Goal: Task Accomplishment & Management: Use online tool/utility

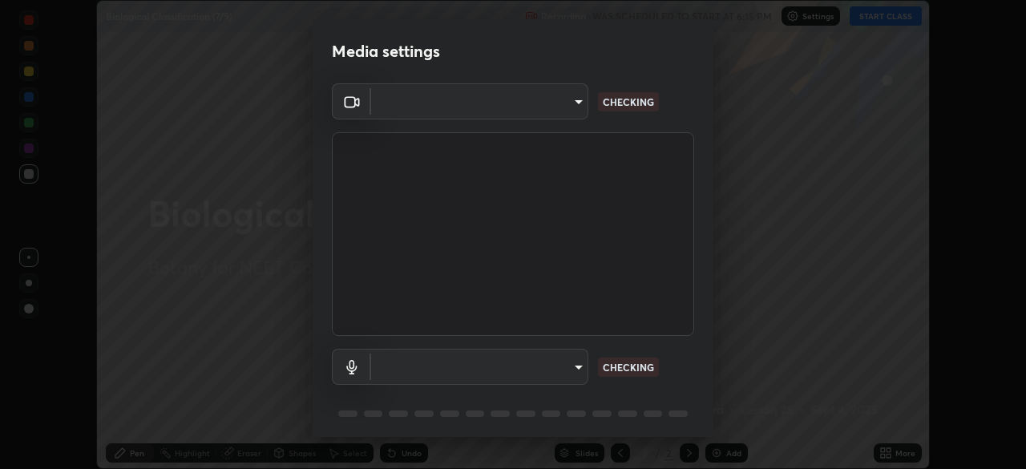
scroll to position [469, 1026]
type input "ad6597066c7fc2f7d8a9df135791801f2c5e1b342417c3fbae4c684dc851fcd2"
click at [447, 366] on body "Erase all Biological Classification (7/9) Recording WAS SCHEDULED TO START AT 6…" at bounding box center [513, 234] width 1026 height 469
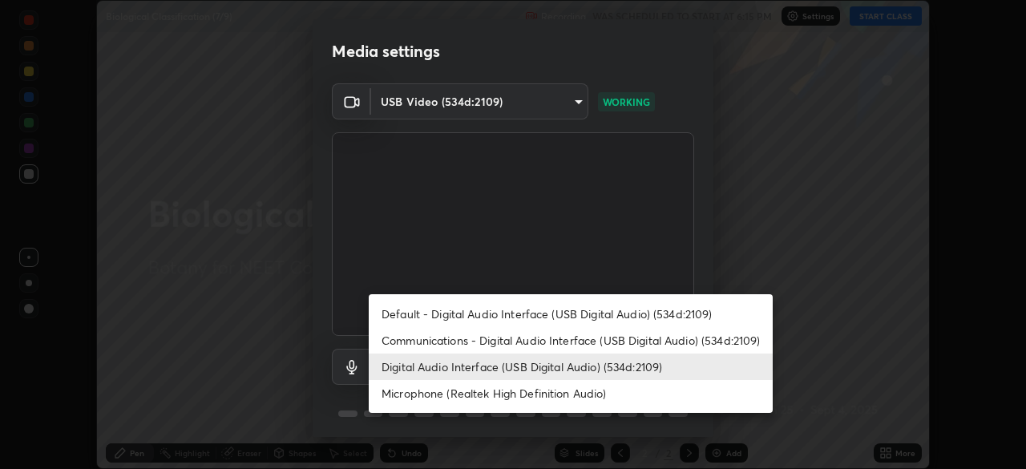
click at [432, 394] on li "Microphone (Realtek High Definition Audio)" at bounding box center [571, 393] width 404 height 26
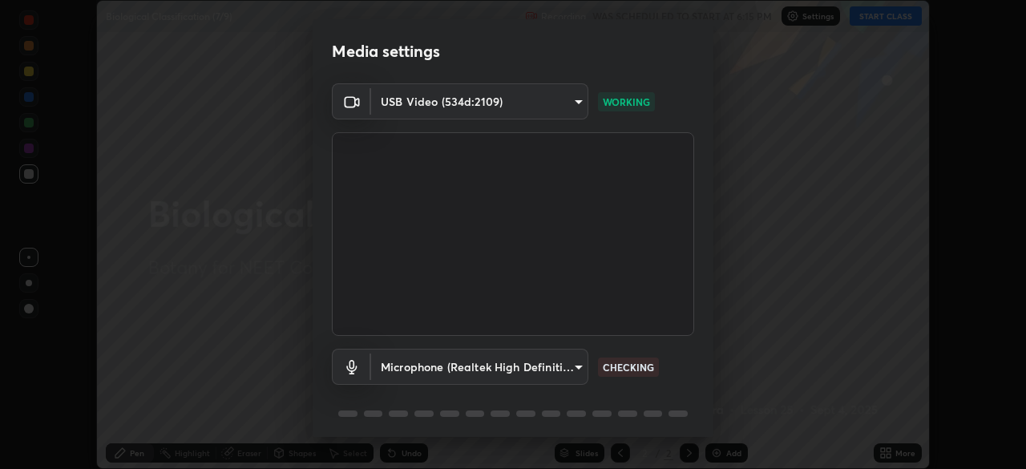
click at [428, 362] on body "Erase all Biological Classification (7/9) Recording WAS SCHEDULED TO START AT 6…" at bounding box center [513, 234] width 1026 height 469
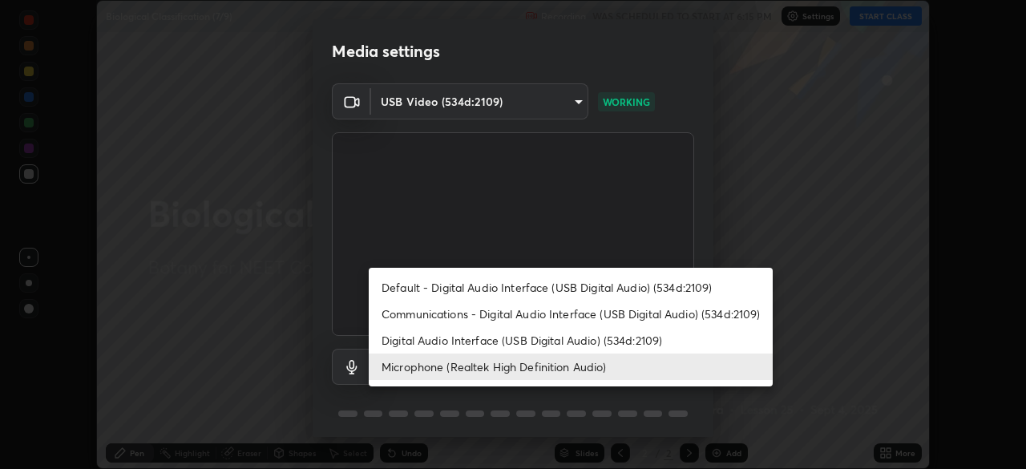
click at [430, 336] on li "Digital Audio Interface (USB Digital Audio) (534d:2109)" at bounding box center [571, 340] width 404 height 26
type input "6c5f27f7fd62254699a83ab764337deb6757b351bfc8fa0988cc7da684c50376"
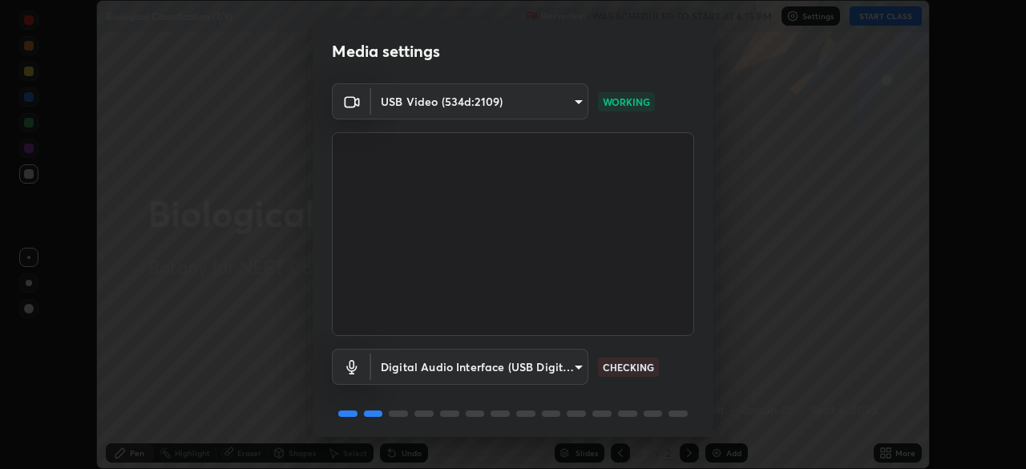
scroll to position [57, 0]
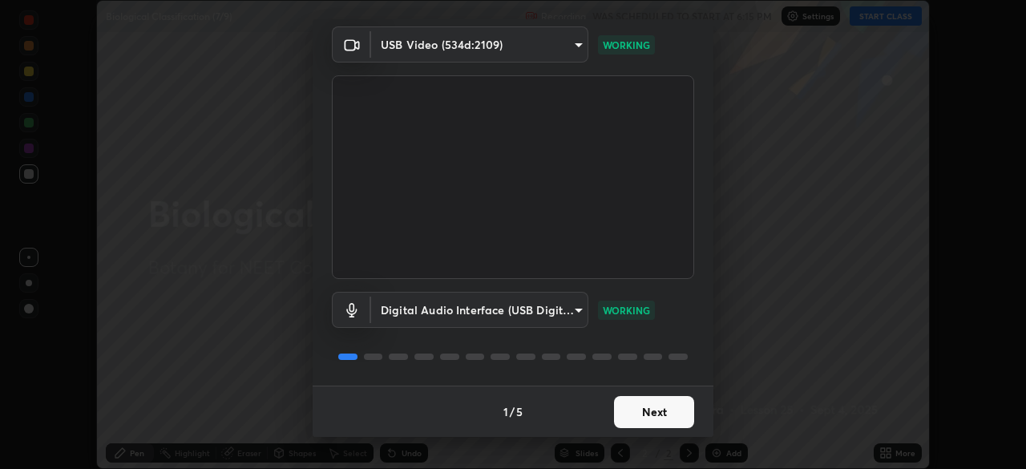
click at [648, 414] on button "Next" at bounding box center [654, 412] width 80 height 32
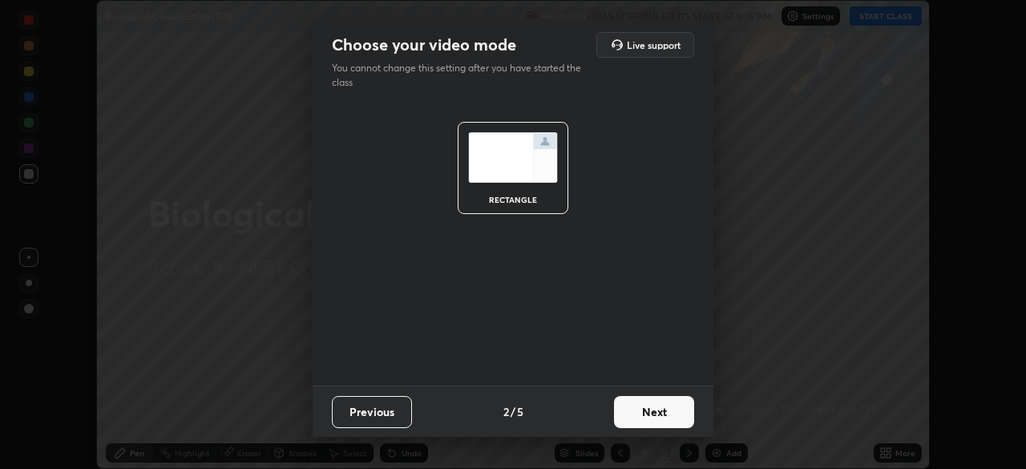
scroll to position [0, 0]
click at [652, 413] on button "Next" at bounding box center [654, 412] width 80 height 32
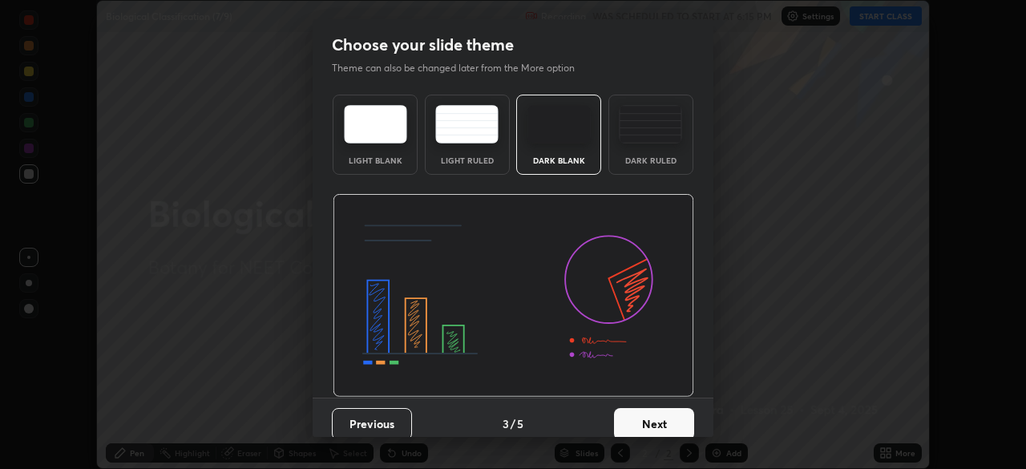
click at [669, 418] on button "Next" at bounding box center [654, 424] width 80 height 32
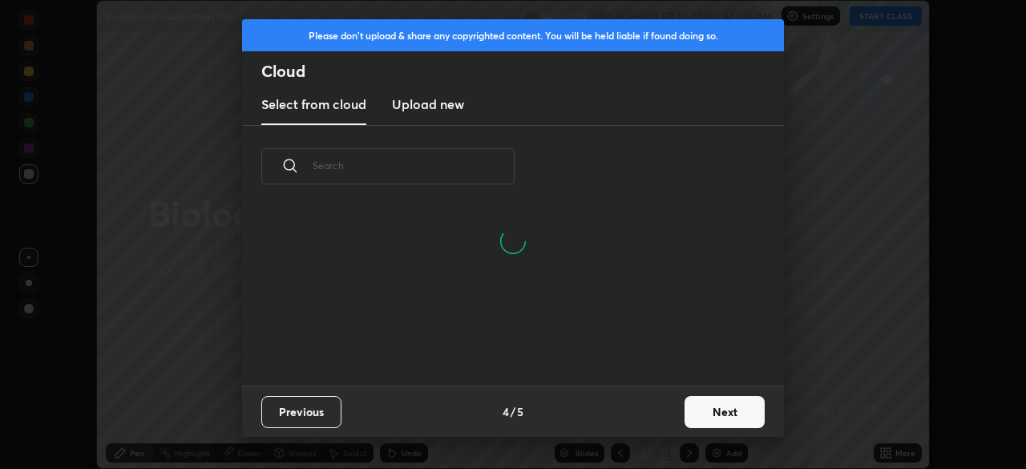
click at [717, 411] on button "Next" at bounding box center [725, 412] width 80 height 32
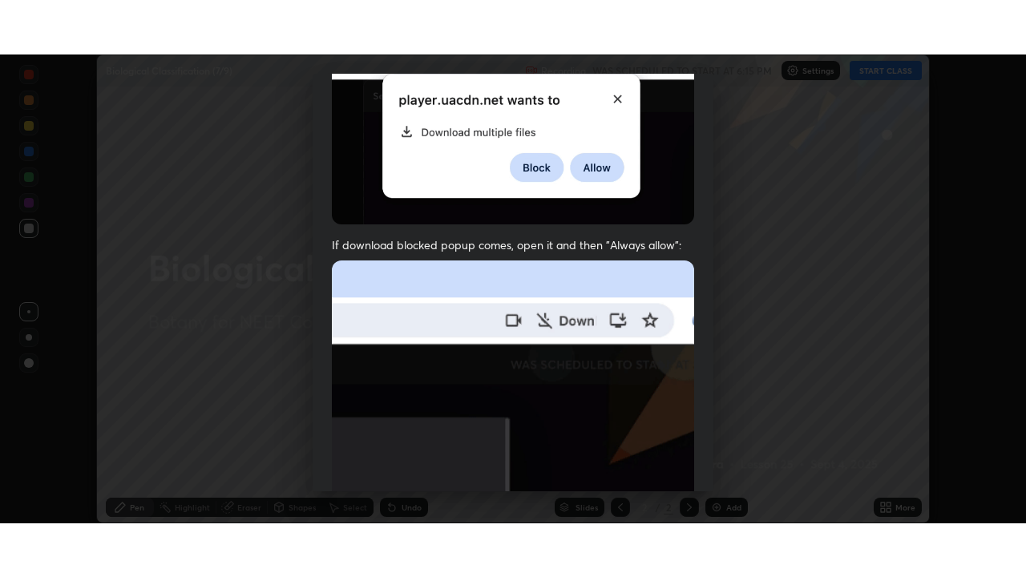
scroll to position [384, 0]
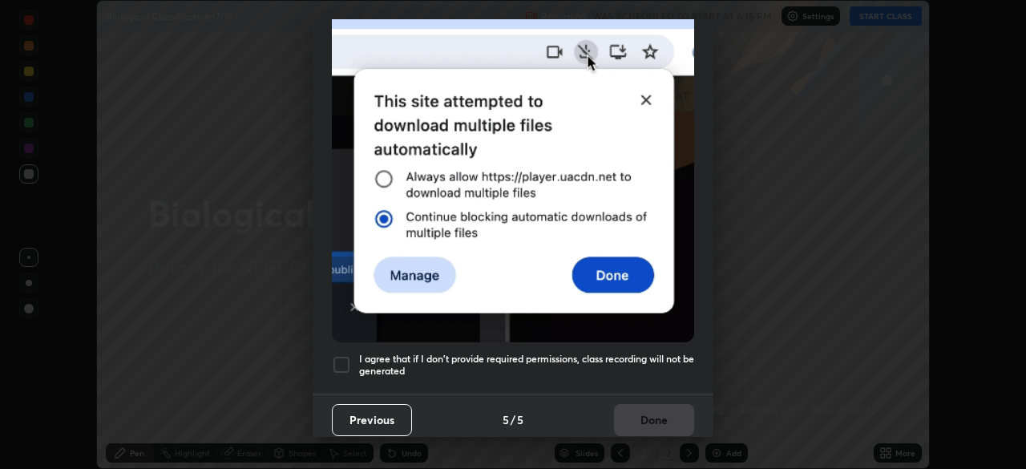
click at [341, 358] on div at bounding box center [341, 364] width 19 height 19
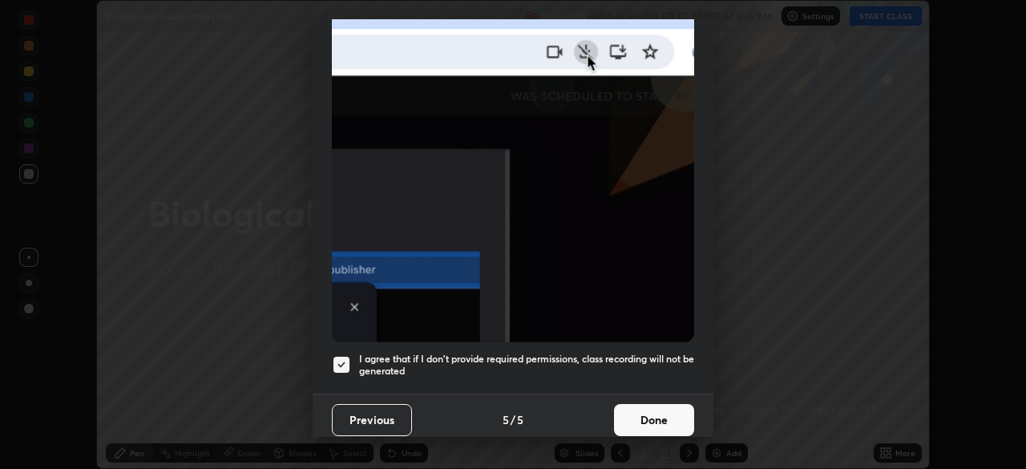
click at [650, 413] on button "Done" at bounding box center [654, 420] width 80 height 32
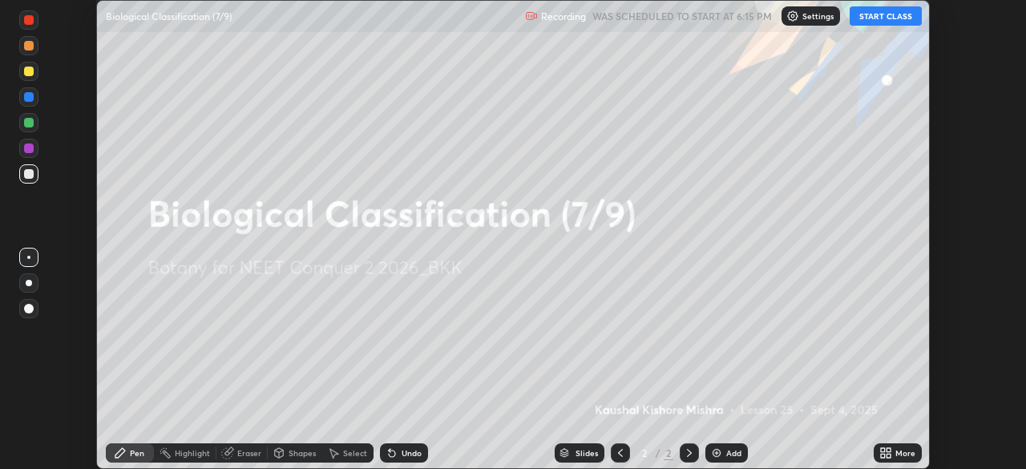
click at [891, 451] on icon at bounding box center [889, 450] width 4 height 4
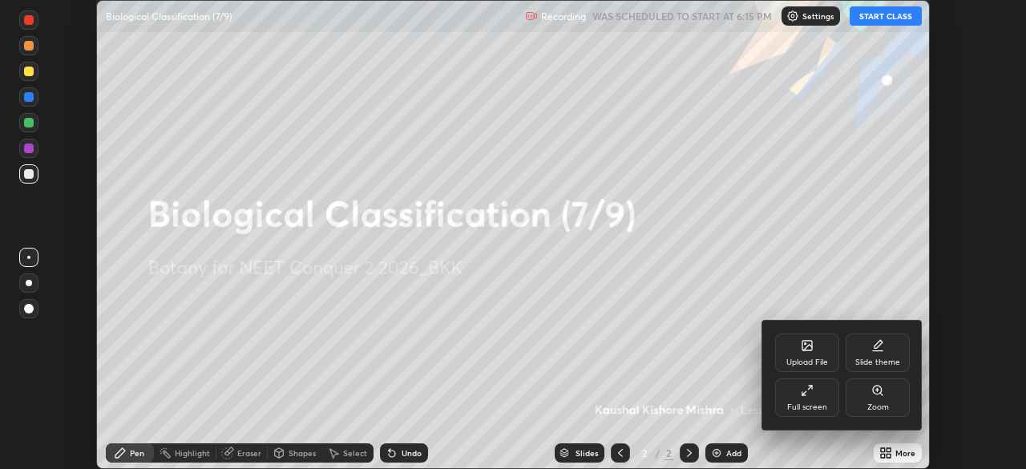
click at [800, 400] on div "Full screen" at bounding box center [807, 397] width 64 height 38
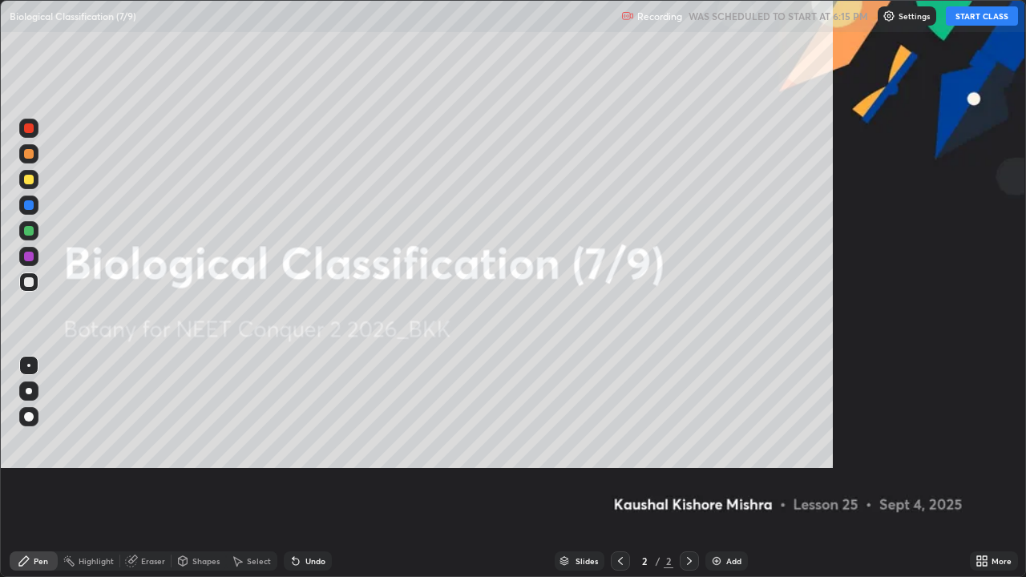
scroll to position [577, 1026]
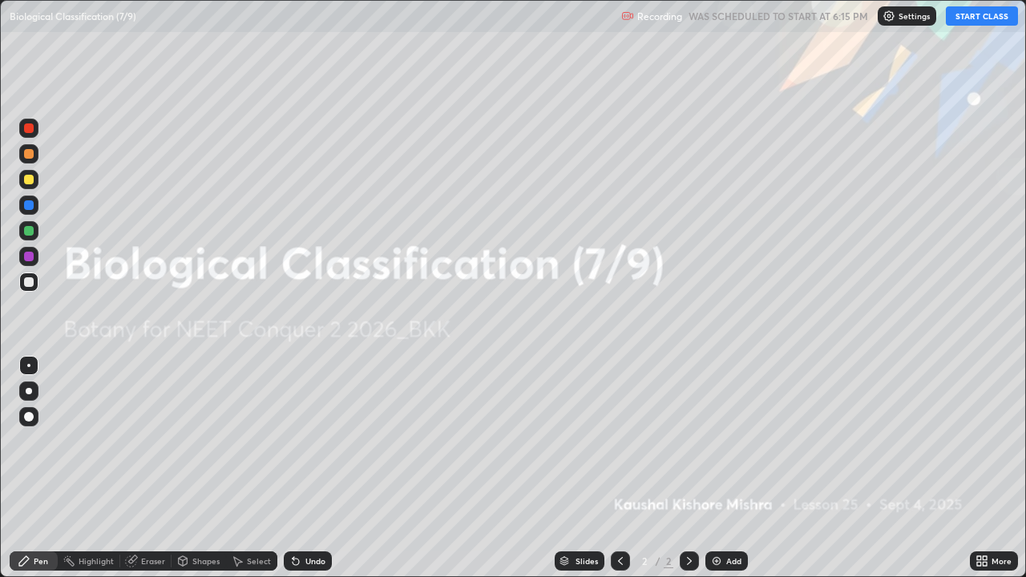
click at [974, 17] on button "START CLASS" at bounding box center [982, 15] width 72 height 19
click at [713, 468] on img at bounding box center [716, 561] width 13 height 13
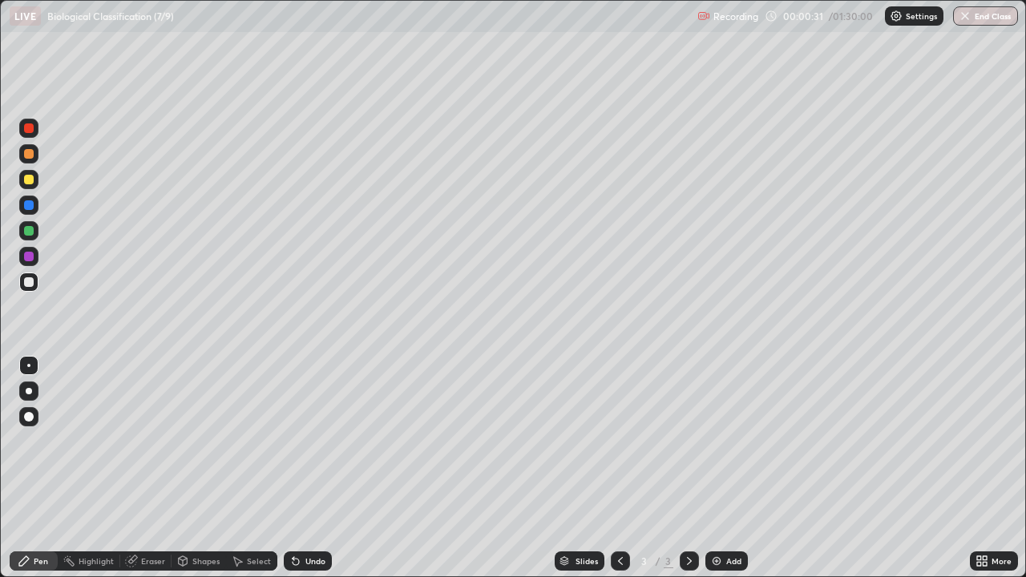
click at [34, 185] on div at bounding box center [28, 179] width 19 height 19
click at [31, 232] on div at bounding box center [29, 231] width 10 height 10
click at [29, 180] on div at bounding box center [29, 180] width 10 height 10
click at [29, 232] on div at bounding box center [29, 231] width 10 height 10
click at [30, 180] on div at bounding box center [29, 180] width 10 height 10
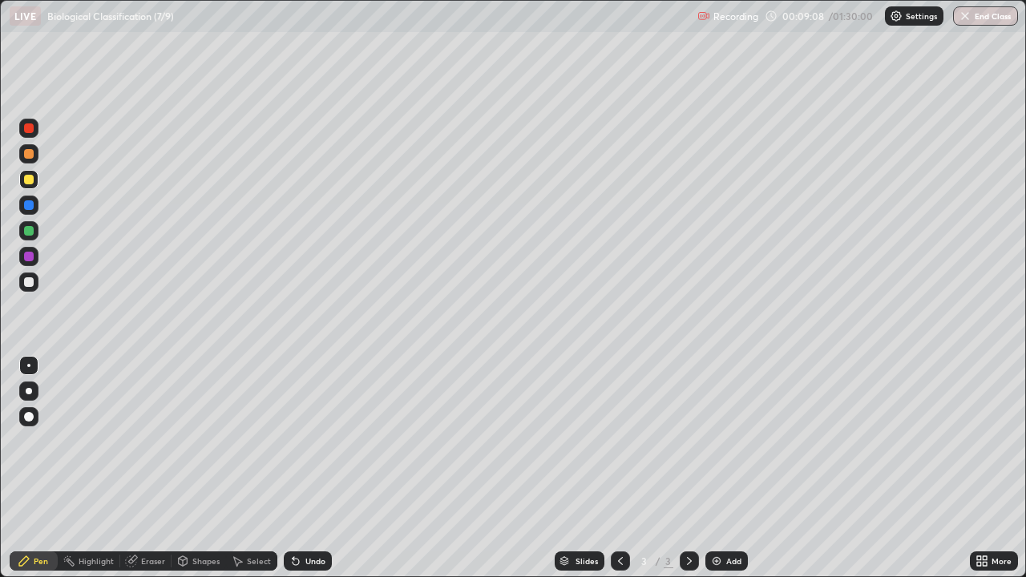
click at [721, 468] on img at bounding box center [716, 561] width 13 height 13
click at [30, 282] on div at bounding box center [29, 282] width 10 height 10
click at [31, 182] on div at bounding box center [29, 180] width 10 height 10
click at [30, 286] on div at bounding box center [29, 282] width 10 height 10
click at [31, 231] on div at bounding box center [29, 231] width 10 height 10
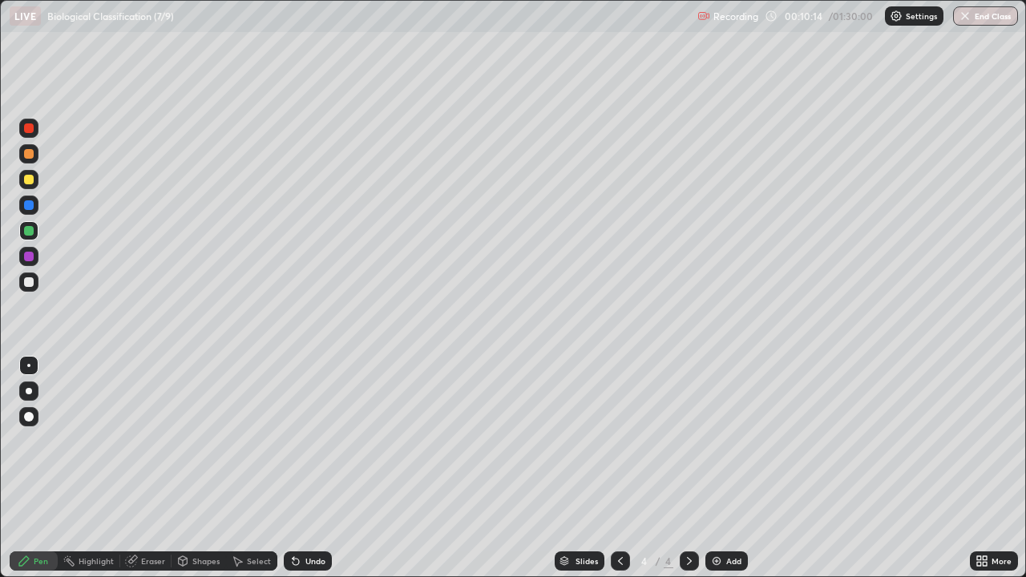
click at [30, 282] on div at bounding box center [29, 282] width 10 height 10
click at [33, 181] on div at bounding box center [29, 180] width 10 height 10
click at [30, 278] on div at bounding box center [29, 282] width 10 height 10
click at [27, 233] on div at bounding box center [29, 231] width 10 height 10
click at [29, 181] on div at bounding box center [29, 180] width 10 height 10
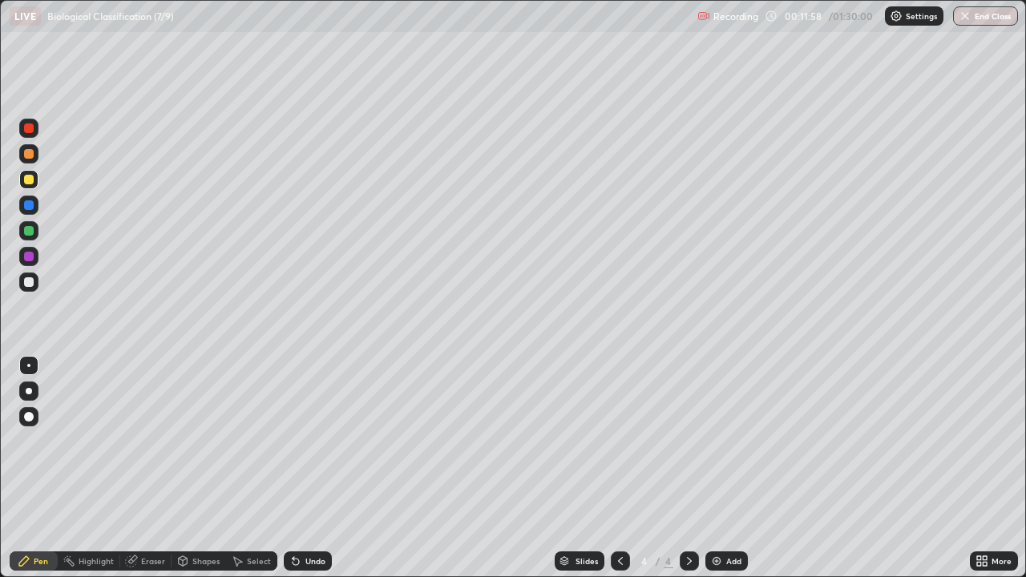
click at [30, 179] on div at bounding box center [29, 180] width 10 height 10
click at [26, 232] on div at bounding box center [29, 231] width 10 height 10
click at [717, 468] on img at bounding box center [716, 561] width 13 height 13
click at [29, 181] on div at bounding box center [29, 180] width 10 height 10
click at [30, 282] on div at bounding box center [29, 282] width 10 height 10
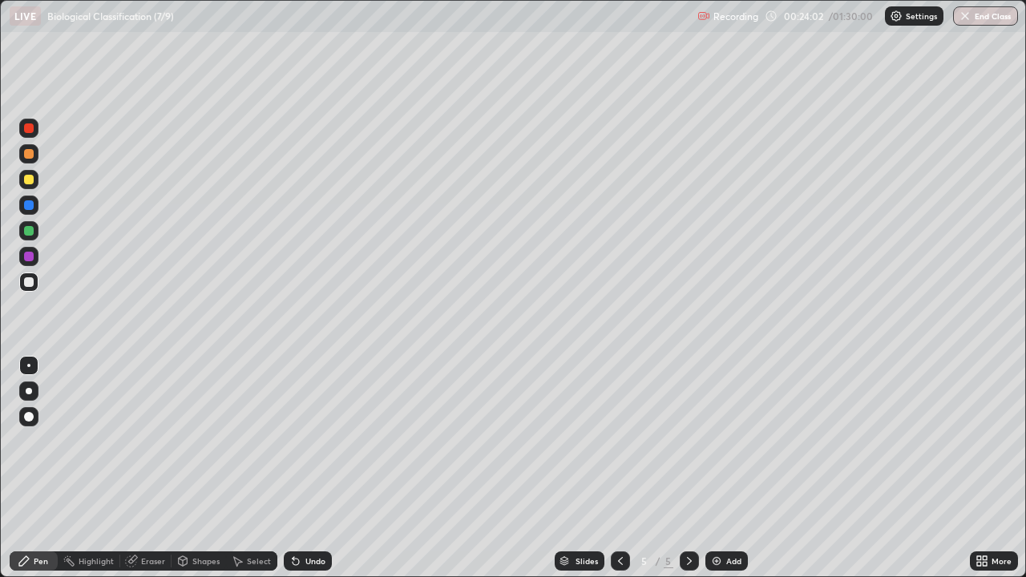
click at [30, 284] on div at bounding box center [29, 282] width 10 height 10
click at [720, 468] on img at bounding box center [716, 561] width 13 height 13
click at [31, 184] on div at bounding box center [29, 180] width 10 height 10
click at [30, 282] on div at bounding box center [29, 282] width 10 height 10
click at [31, 282] on div at bounding box center [29, 282] width 10 height 10
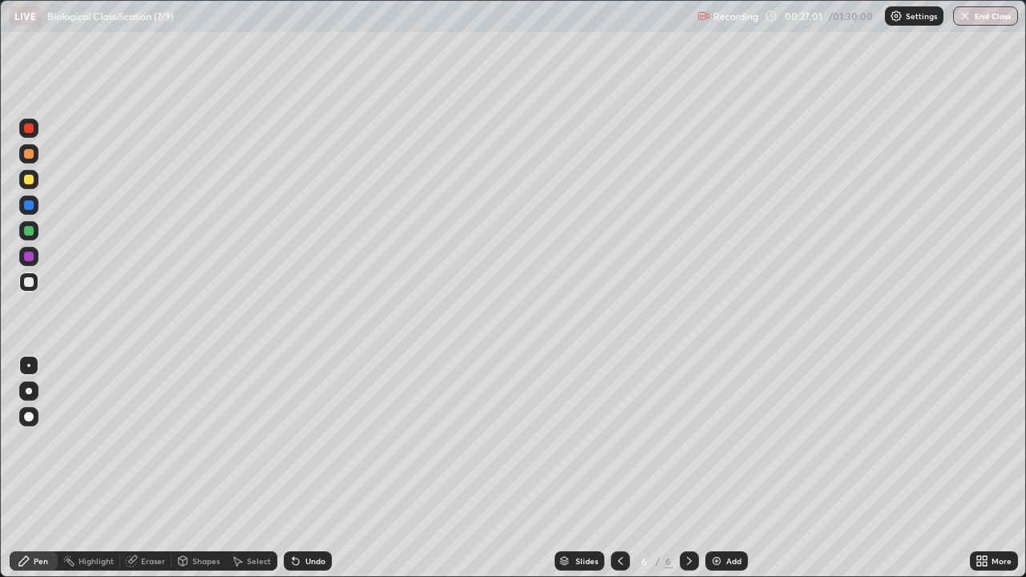
click at [31, 175] on div at bounding box center [29, 180] width 10 height 10
click at [29, 282] on div at bounding box center [29, 282] width 10 height 10
click at [29, 180] on div at bounding box center [29, 180] width 10 height 10
click at [33, 283] on div at bounding box center [29, 282] width 10 height 10
click at [30, 180] on div at bounding box center [29, 180] width 10 height 10
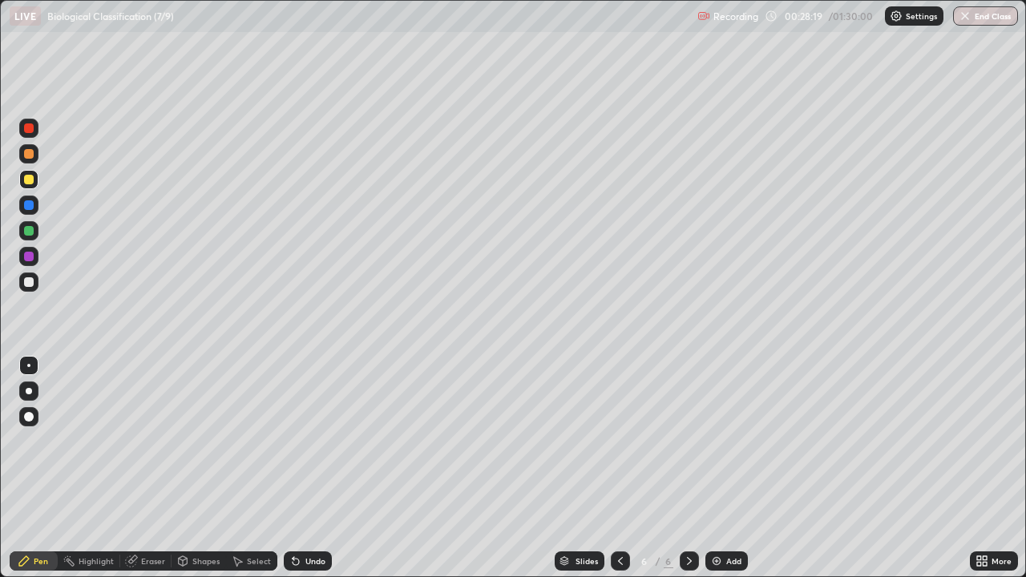
click at [32, 280] on div at bounding box center [29, 282] width 10 height 10
click at [717, 468] on img at bounding box center [716, 561] width 13 height 13
click at [32, 182] on div at bounding box center [29, 180] width 10 height 10
click at [31, 232] on div at bounding box center [29, 231] width 10 height 10
click at [30, 283] on div at bounding box center [29, 282] width 10 height 10
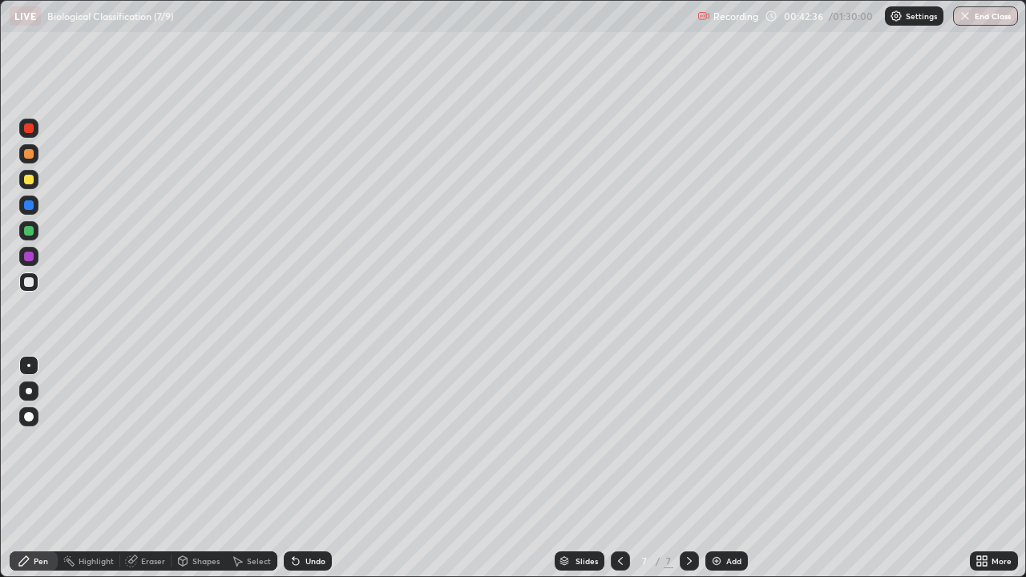
click at [31, 179] on div at bounding box center [29, 180] width 10 height 10
click at [718, 468] on img at bounding box center [716, 561] width 13 height 13
click at [30, 283] on div at bounding box center [29, 282] width 10 height 10
click at [30, 183] on div at bounding box center [29, 180] width 10 height 10
click at [34, 153] on div at bounding box center [28, 153] width 19 height 19
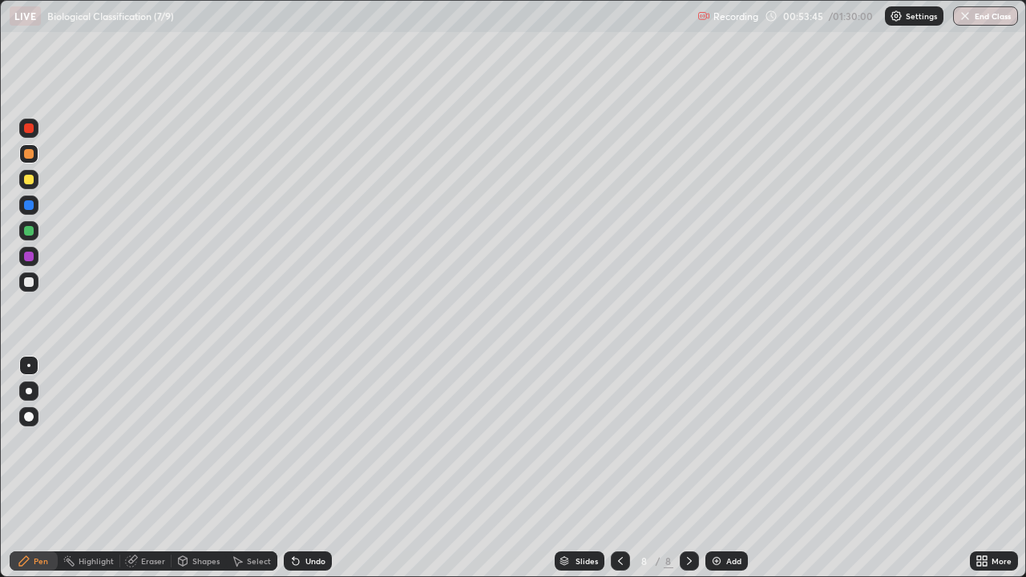
click at [27, 285] on div at bounding box center [29, 282] width 10 height 10
click at [31, 233] on div at bounding box center [29, 231] width 10 height 10
click at [30, 154] on div at bounding box center [29, 154] width 10 height 10
click at [131, 468] on icon at bounding box center [131, 561] width 10 height 10
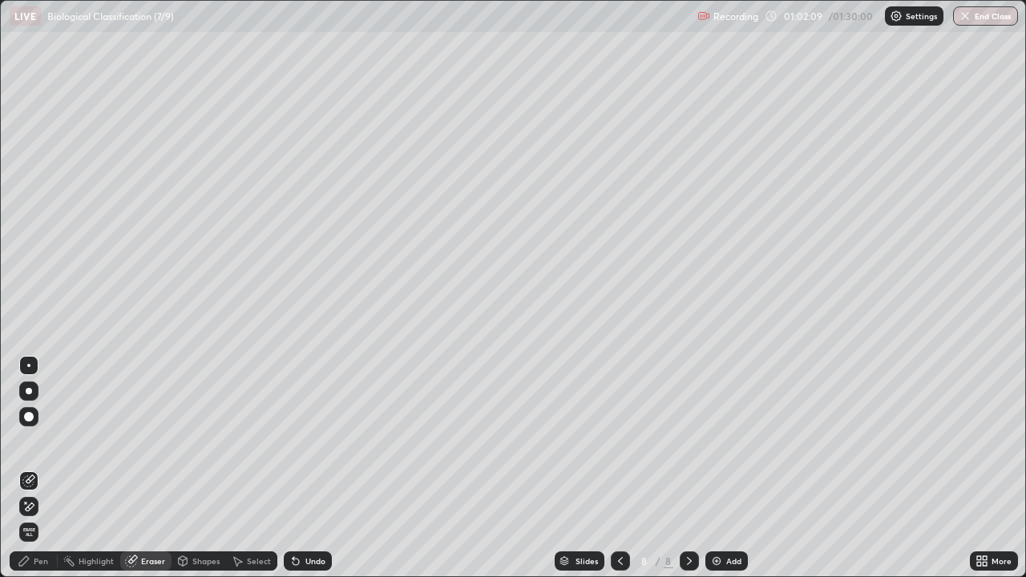
click at [28, 418] on div at bounding box center [29, 417] width 10 height 10
click at [40, 468] on div "Pen" at bounding box center [41, 561] width 14 height 8
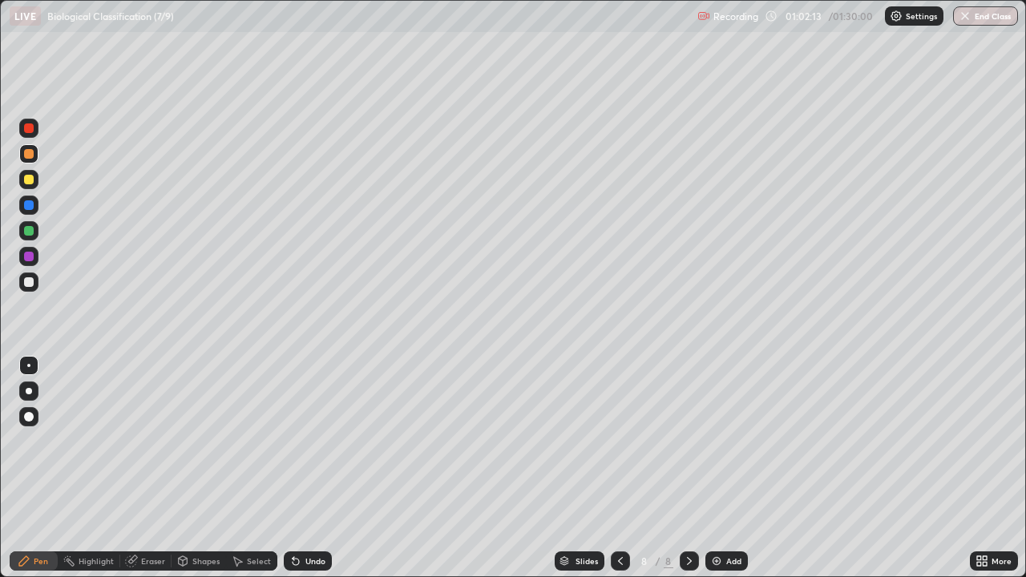
click at [30, 285] on div at bounding box center [29, 282] width 10 height 10
click at [721, 468] on img at bounding box center [716, 561] width 13 height 13
click at [31, 181] on div at bounding box center [29, 180] width 10 height 10
click at [33, 281] on div at bounding box center [29, 282] width 10 height 10
click at [29, 180] on div at bounding box center [29, 180] width 10 height 10
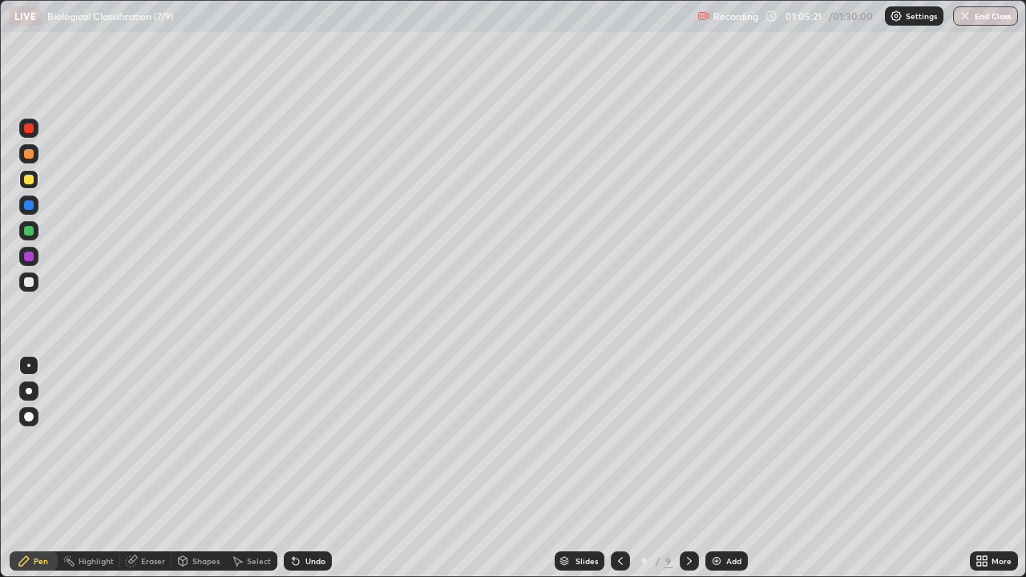
click at [30, 230] on div at bounding box center [29, 231] width 10 height 10
click at [28, 277] on div at bounding box center [29, 282] width 10 height 10
click at [30, 180] on div at bounding box center [29, 180] width 10 height 10
click at [37, 284] on div at bounding box center [28, 282] width 19 height 19
click at [36, 231] on div at bounding box center [28, 230] width 19 height 19
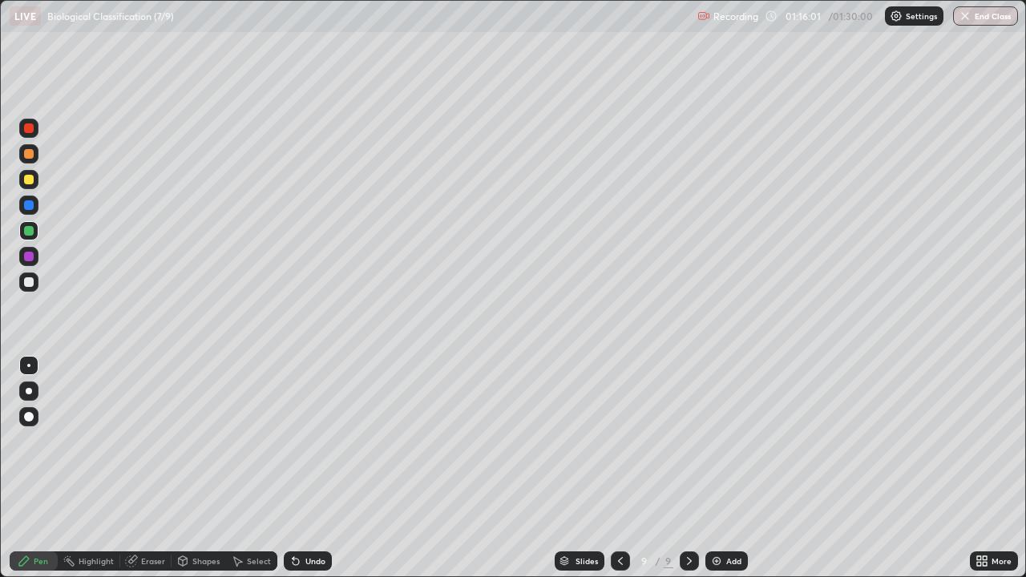
click at [27, 286] on div at bounding box center [29, 282] width 10 height 10
click at [25, 231] on div at bounding box center [29, 231] width 10 height 10
click at [712, 468] on img at bounding box center [716, 561] width 13 height 13
click at [32, 282] on div at bounding box center [29, 282] width 10 height 10
click at [32, 181] on div at bounding box center [29, 180] width 10 height 10
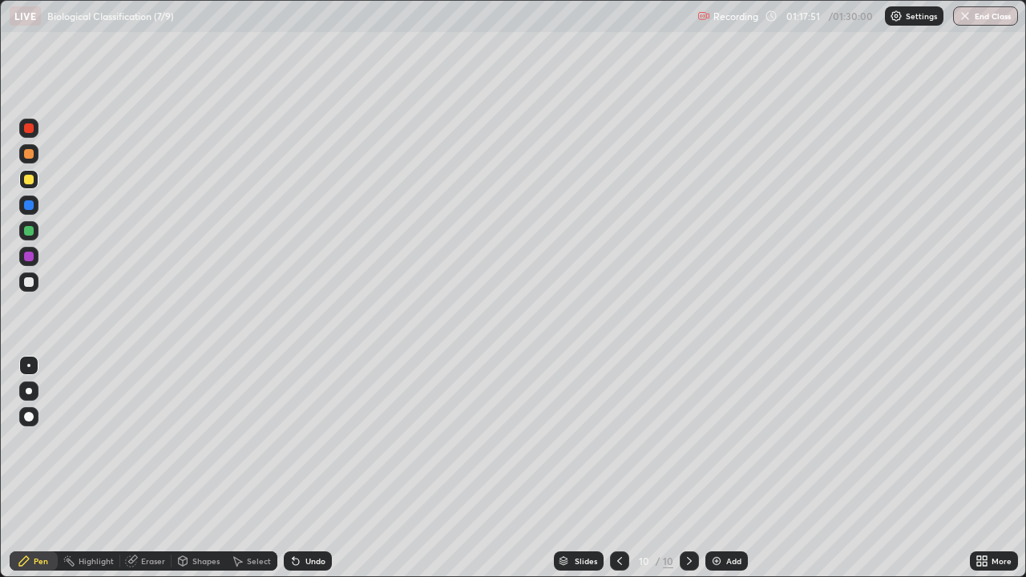
click at [26, 229] on div at bounding box center [29, 231] width 10 height 10
click at [28, 283] on div at bounding box center [29, 282] width 10 height 10
click at [30, 232] on div at bounding box center [29, 231] width 10 height 10
click at [24, 282] on div at bounding box center [29, 282] width 10 height 10
click at [29, 180] on div at bounding box center [29, 180] width 10 height 10
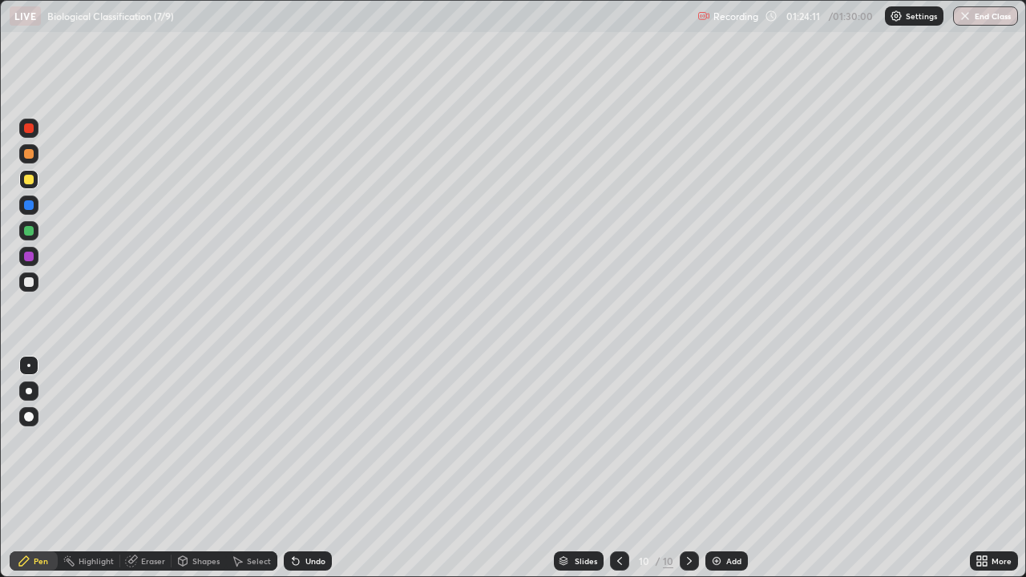
click at [965, 17] on img "button" at bounding box center [965, 16] width 13 height 13
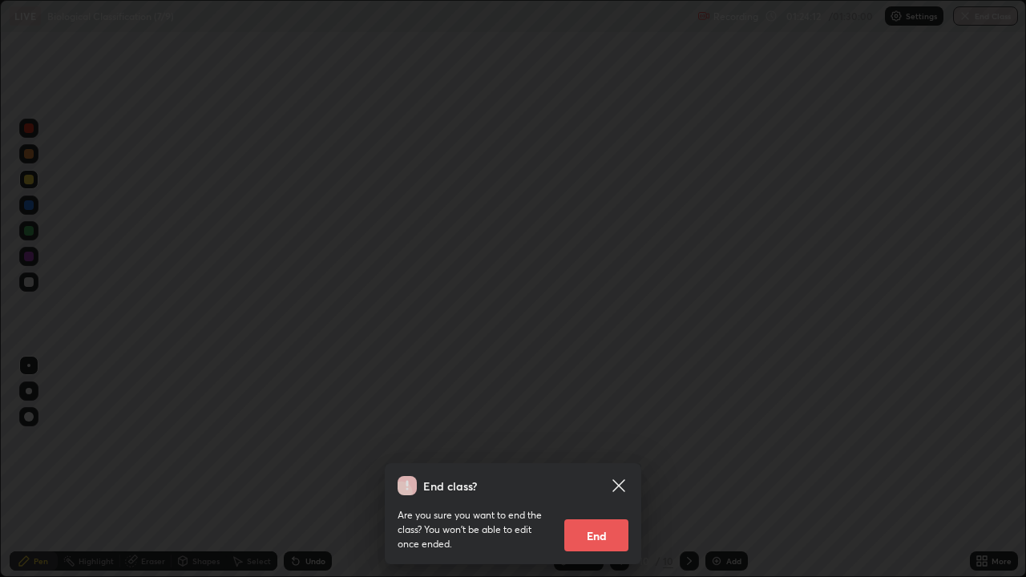
click at [604, 468] on button "End" at bounding box center [596, 535] width 64 height 32
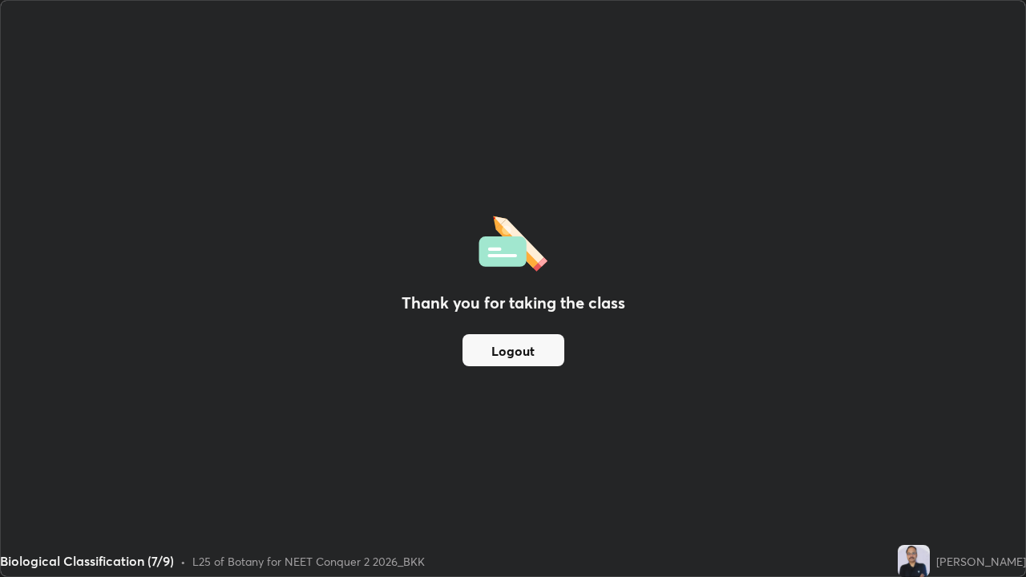
click at [516, 354] on button "Logout" at bounding box center [514, 350] width 102 height 32
click at [535, 347] on button "Logout" at bounding box center [514, 350] width 102 height 32
